Goal: Transaction & Acquisition: Purchase product/service

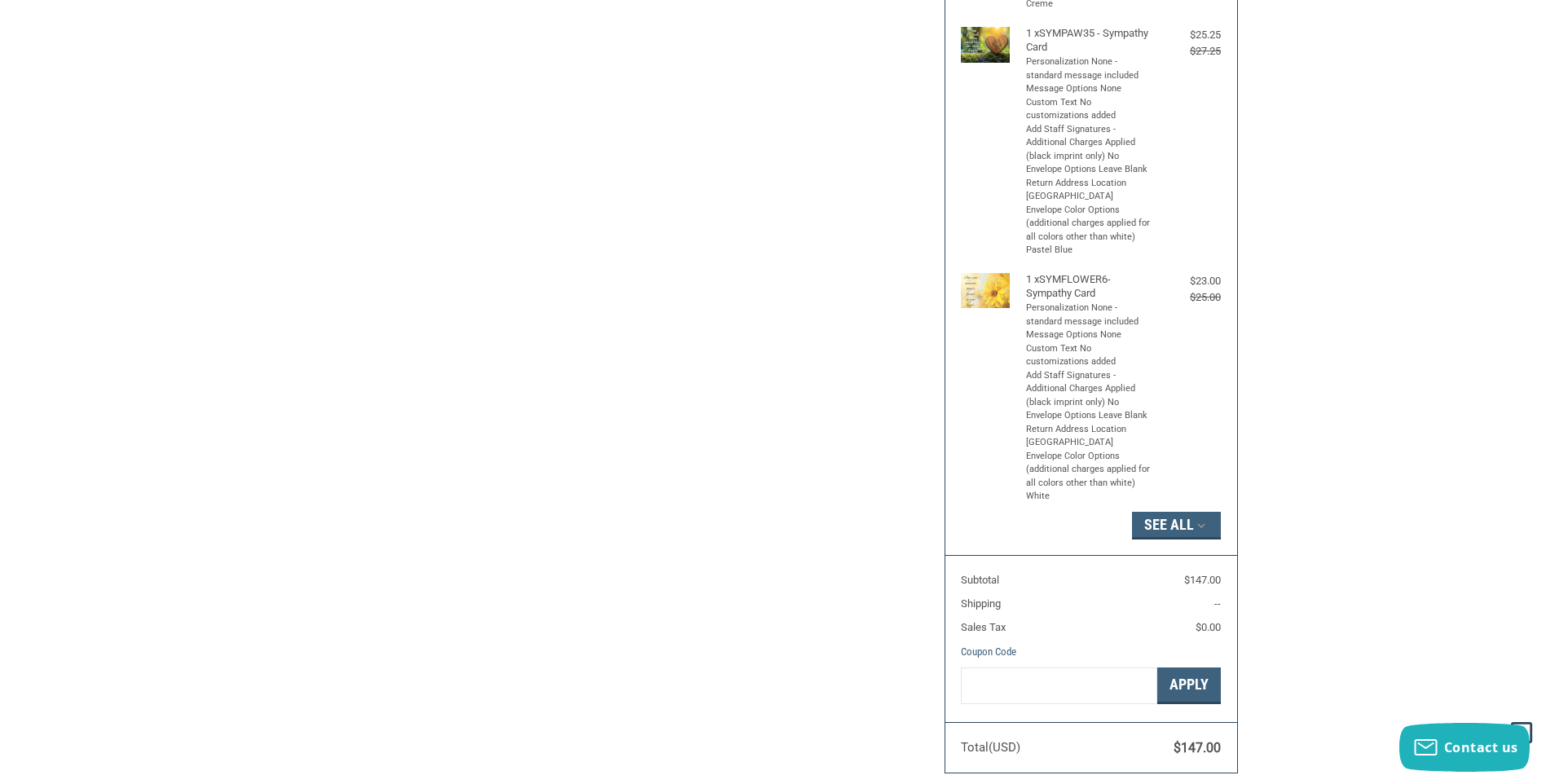
scroll to position [814, 0]
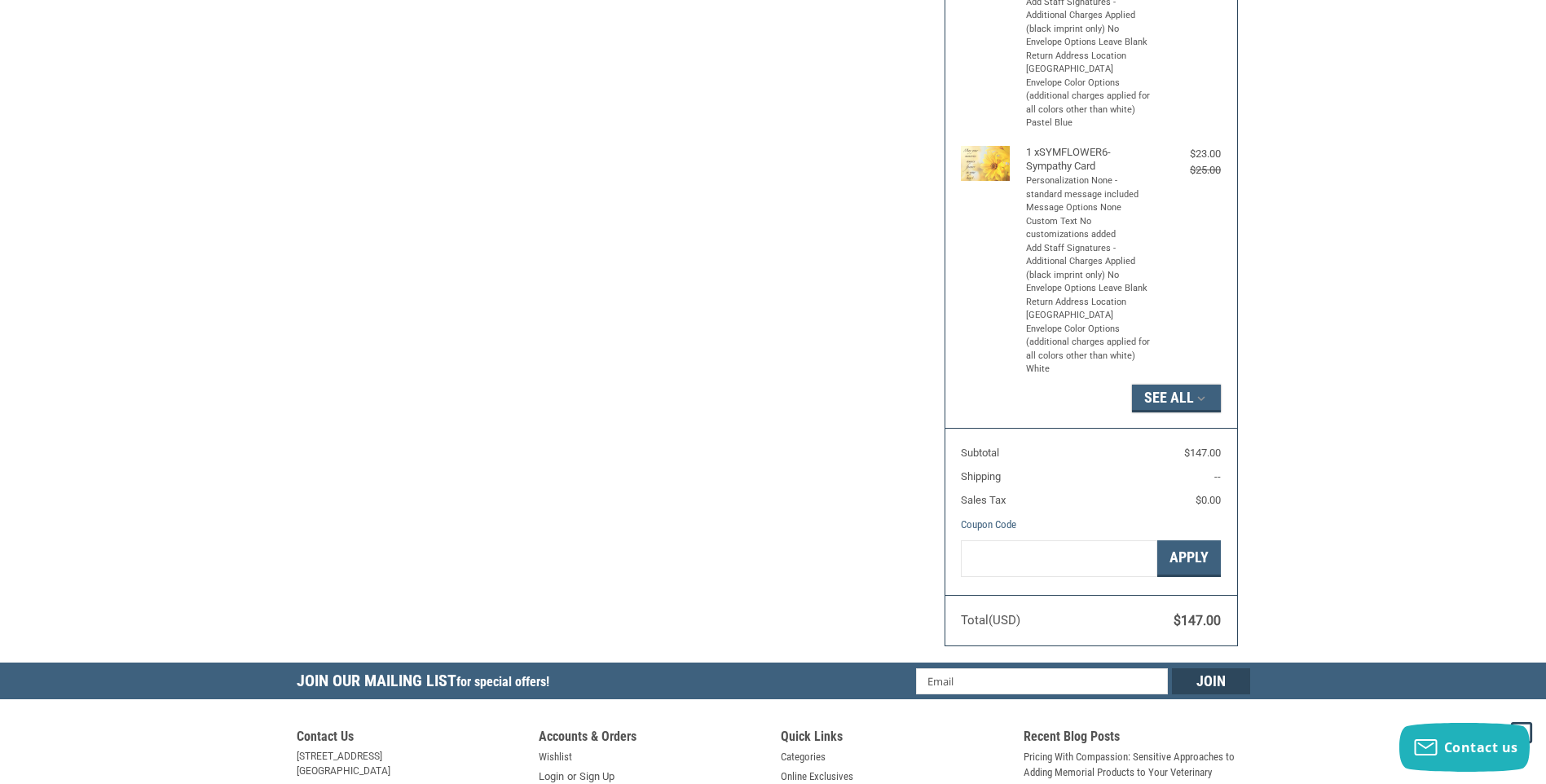
click at [1200, 412] on button "See All" at bounding box center [1177, 399] width 89 height 28
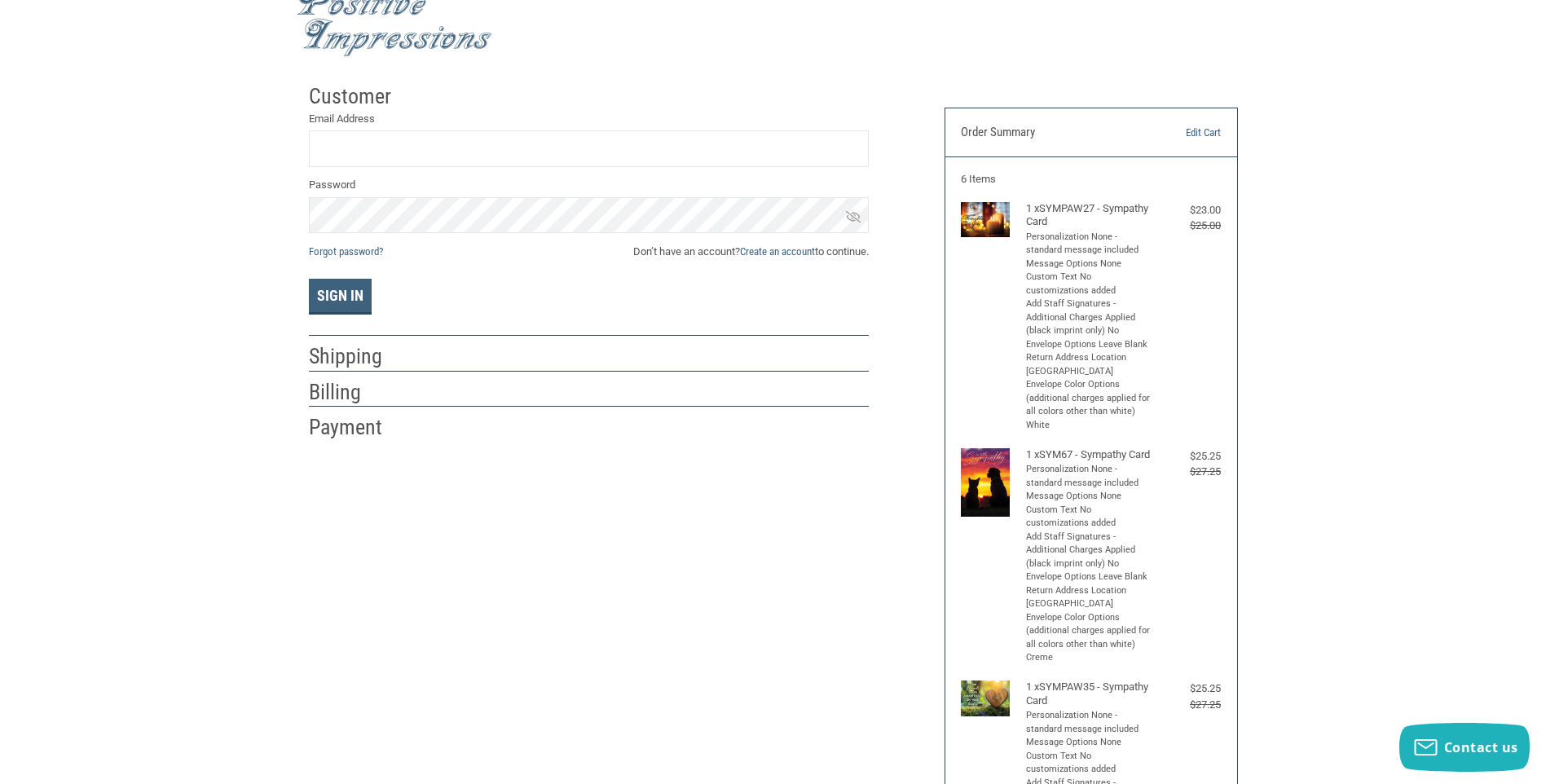
scroll to position [0, 0]
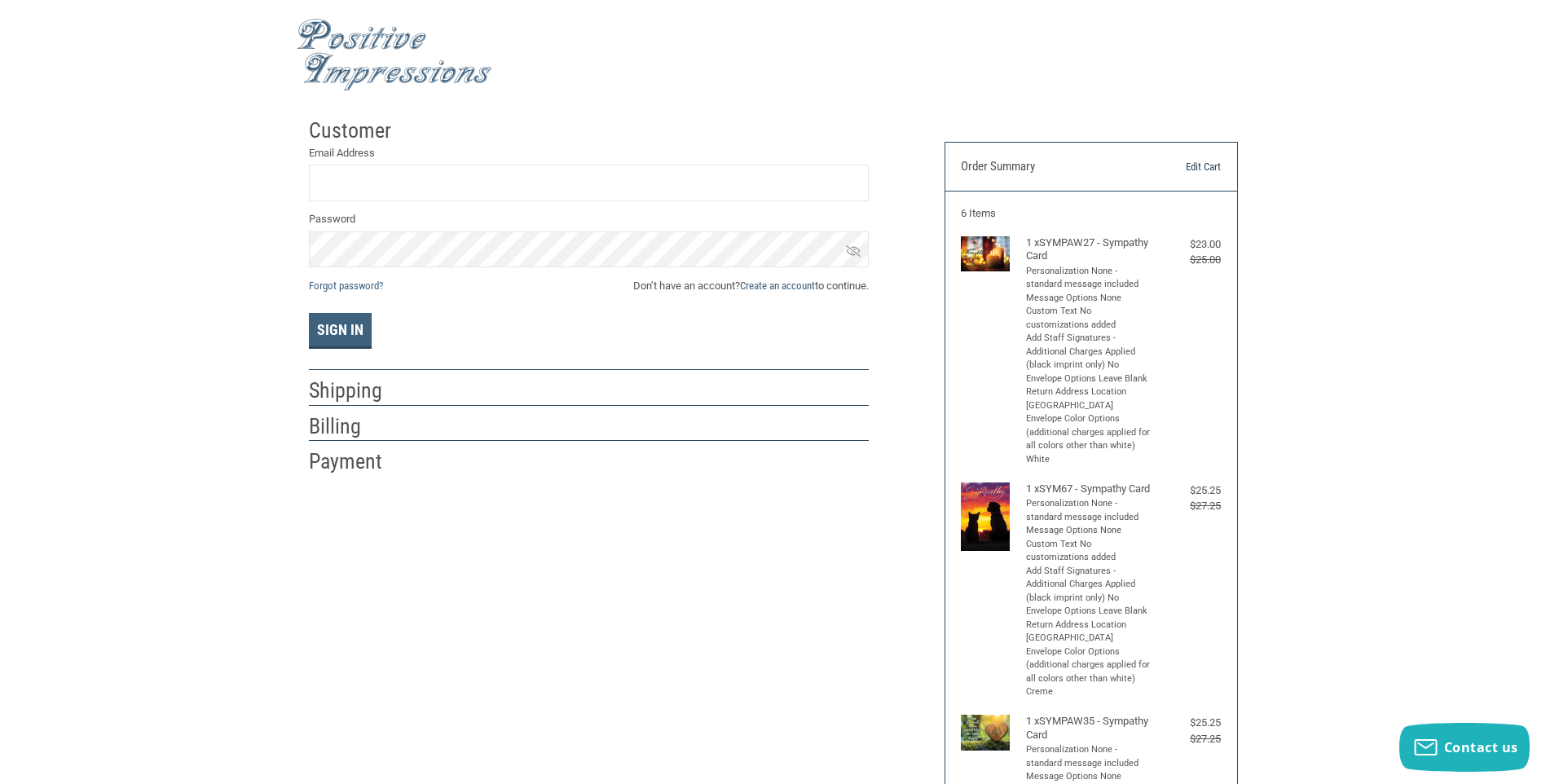
click at [1202, 169] on link "Edit Cart" at bounding box center [1180, 167] width 84 height 16
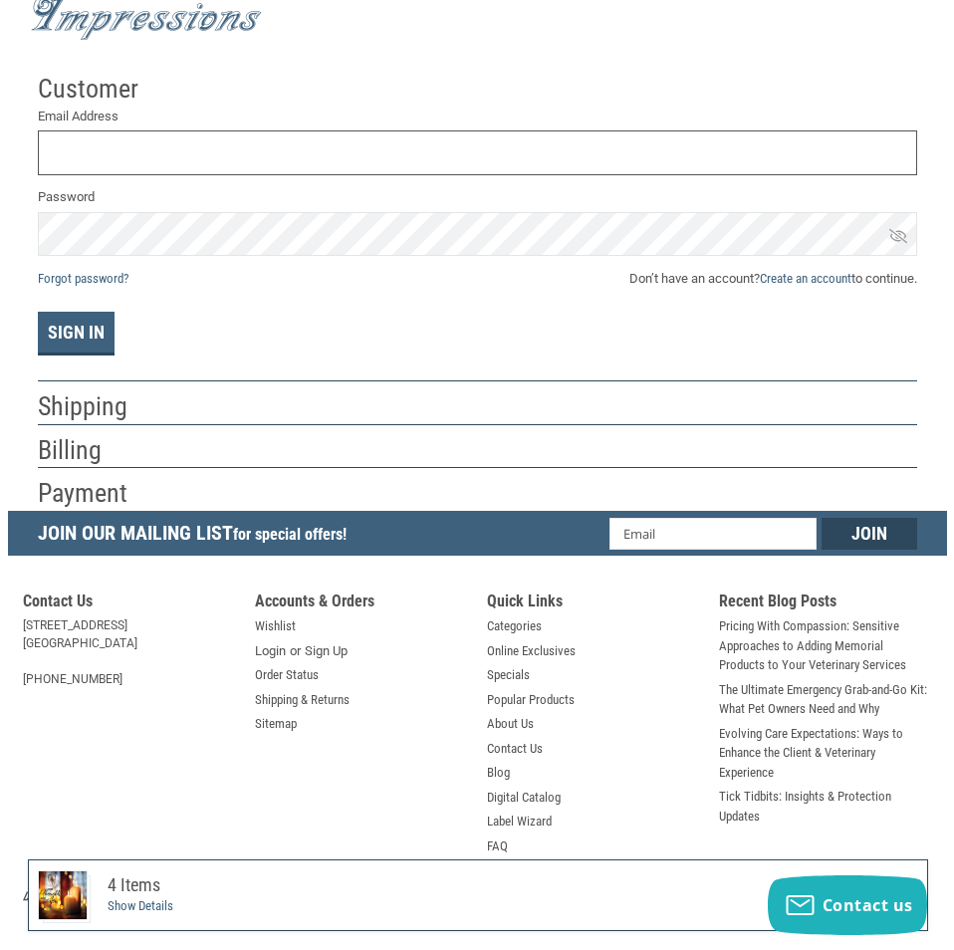
scroll to position [109, 0]
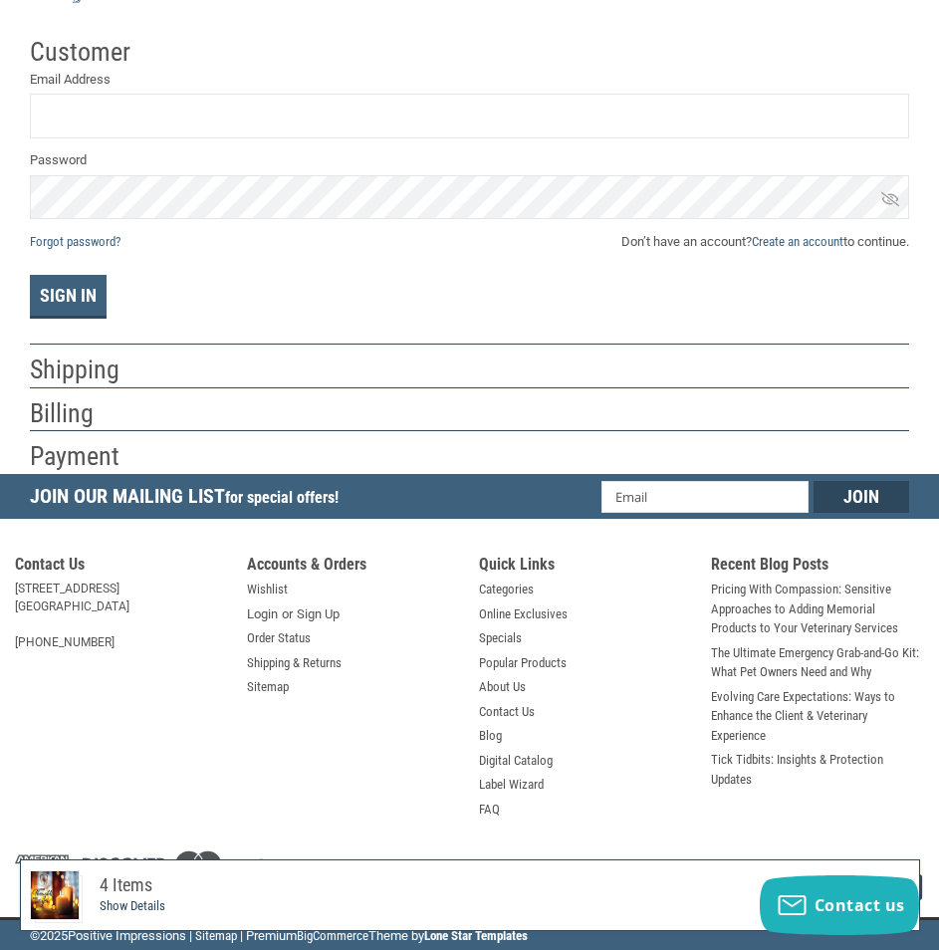
click at [142, 903] on link "Show Details" at bounding box center [133, 905] width 66 height 15
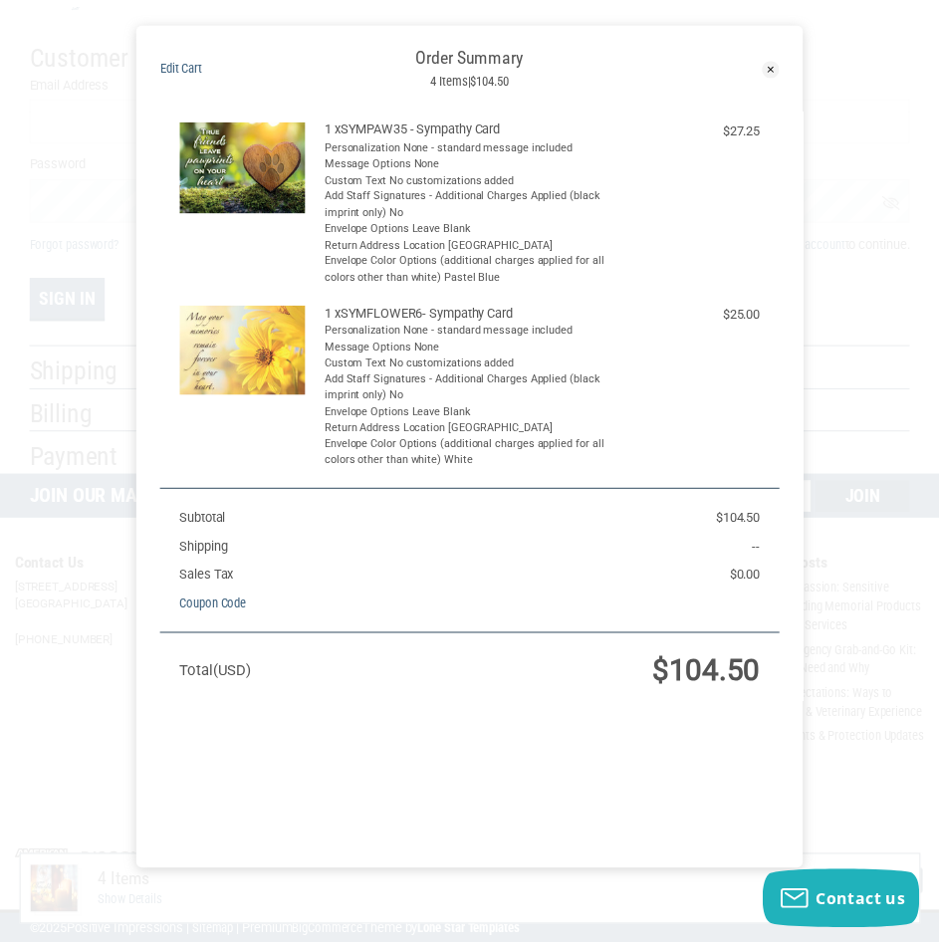
scroll to position [0, 0]
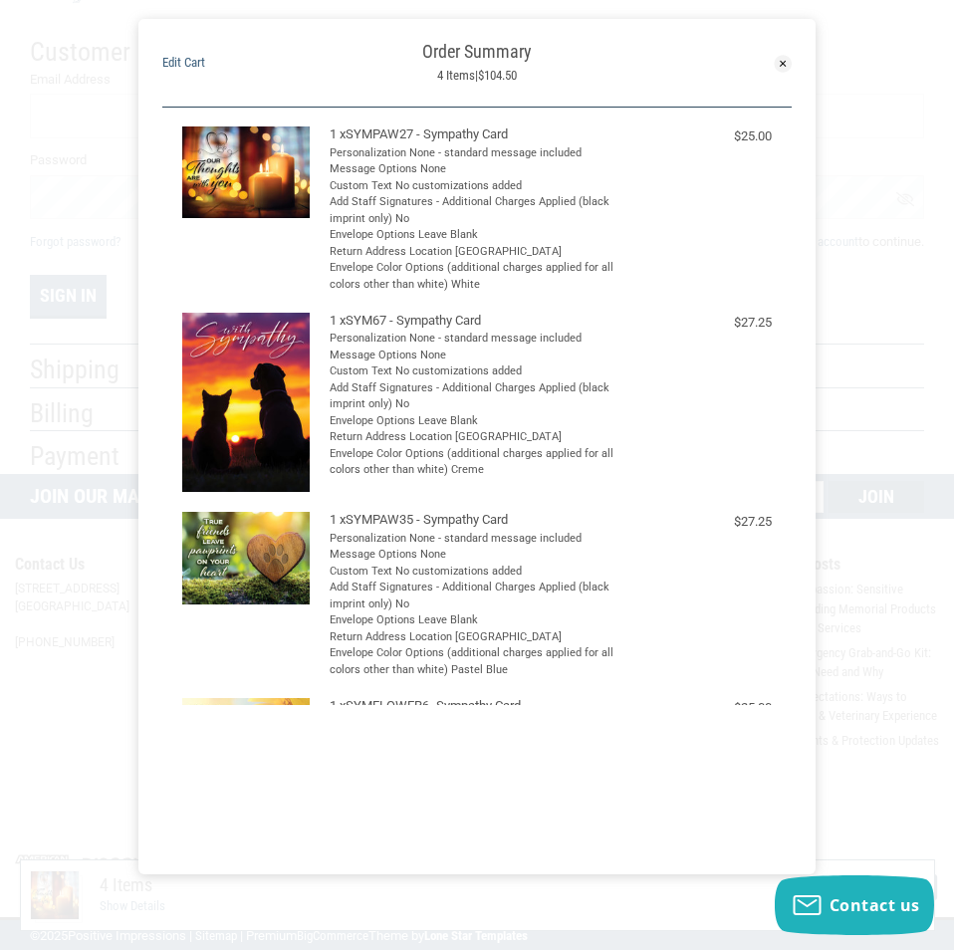
click at [794, 58] on div "Edit Cart Order Summary 4 items | $104.50 Close" at bounding box center [476, 63] width 677 height 88
drag, startPoint x: 764, startPoint y: 66, endPoint x: 797, endPoint y: 57, distance: 35.0
click at [766, 66] on link "Close" at bounding box center [712, 63] width 157 height 44
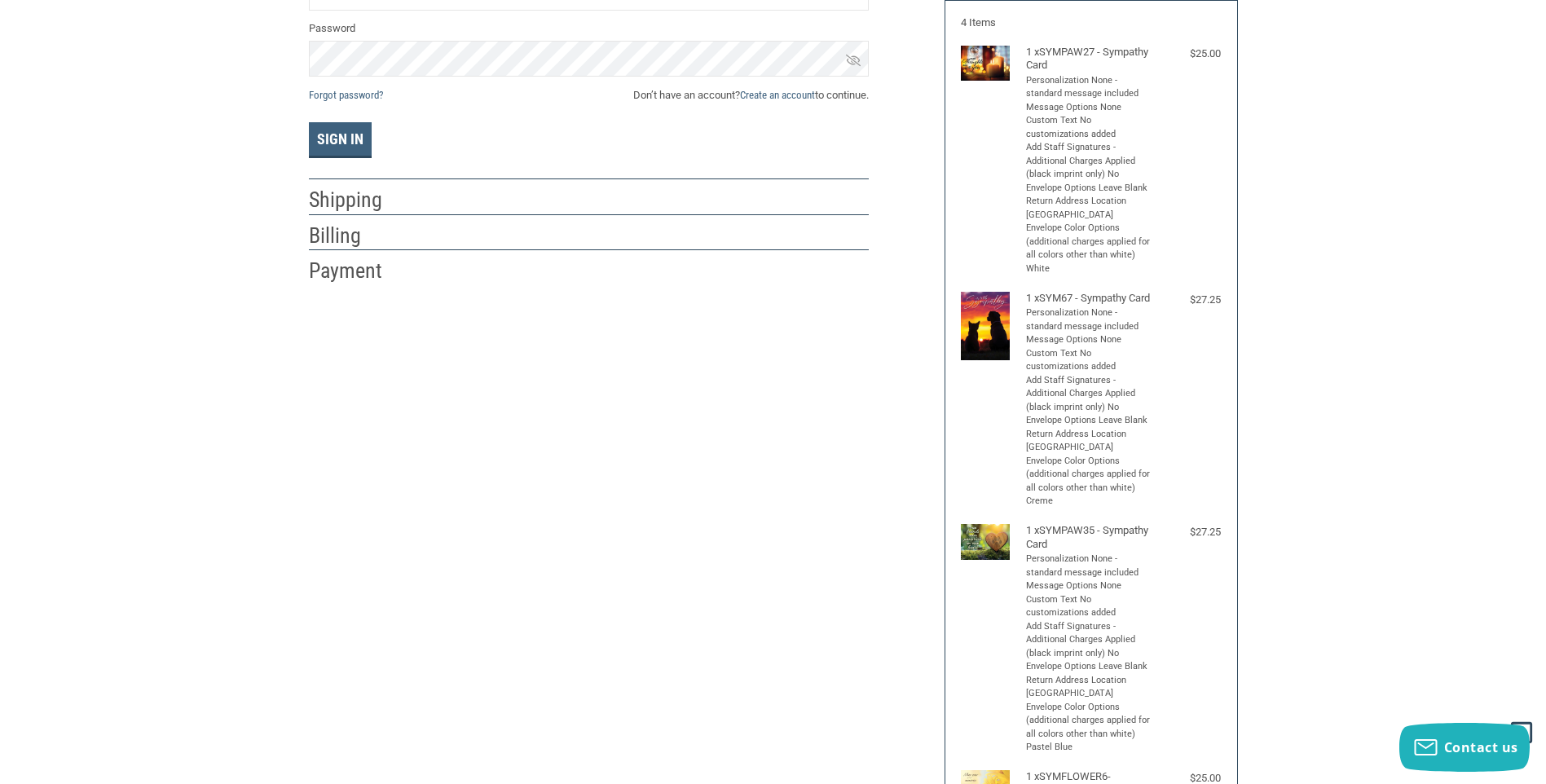
scroll to position [246, 0]
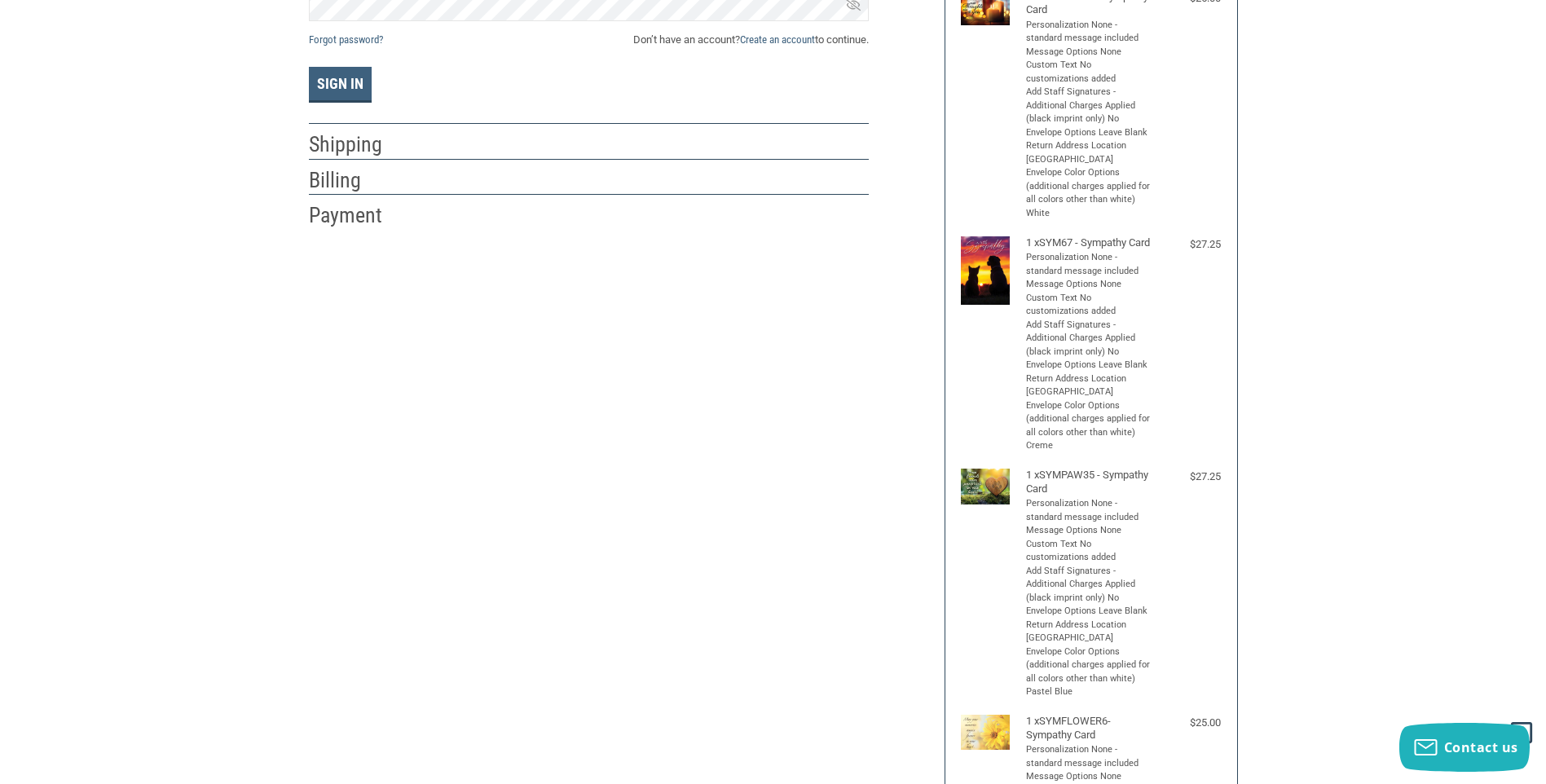
click at [654, 306] on div "Customer Returning Customer Email Address Password Forgot password? Don’t have …" at bounding box center [773, 507] width 954 height 1285
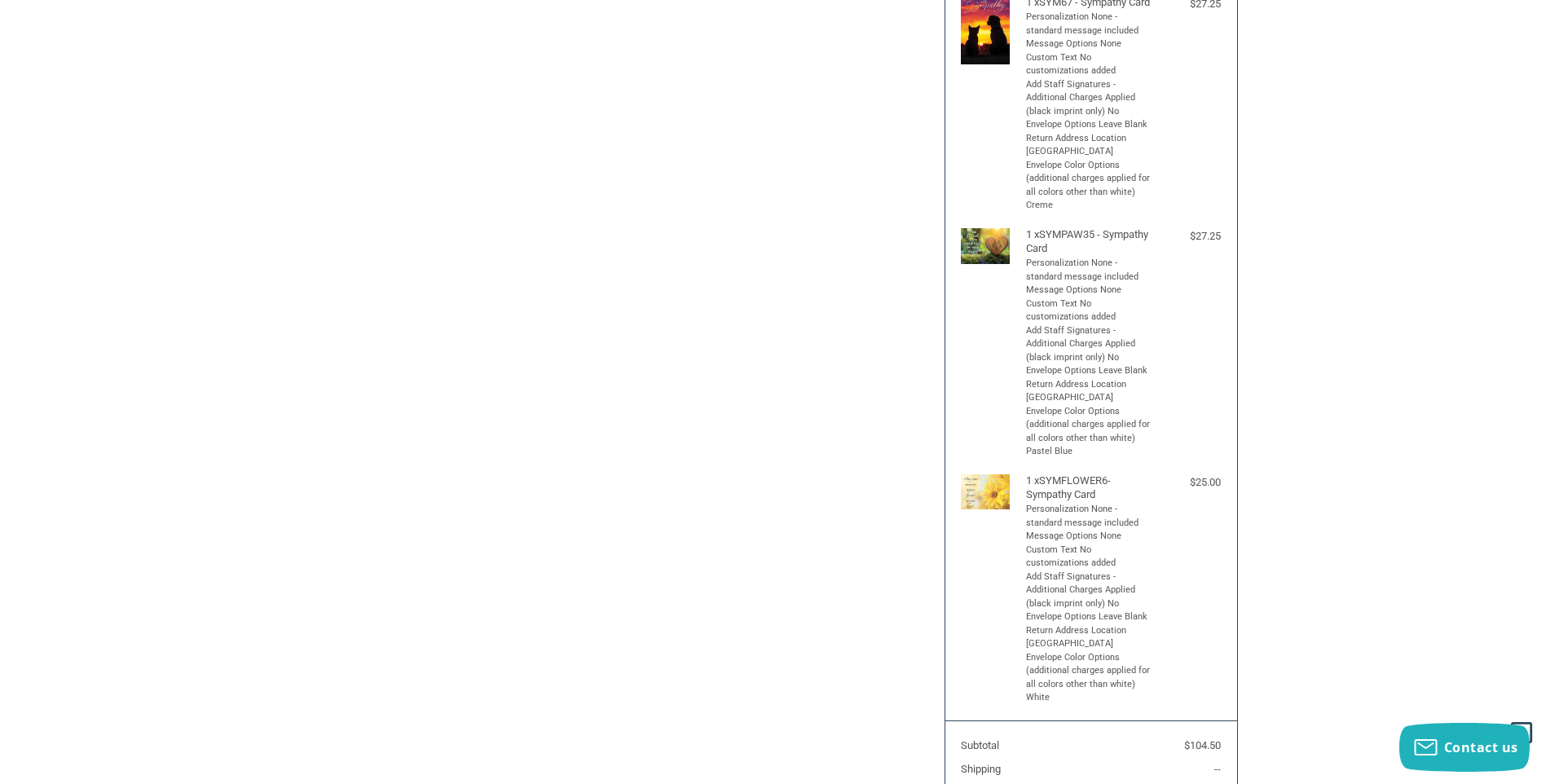
scroll to position [687, 0]
